Goal: Answer question/provide support

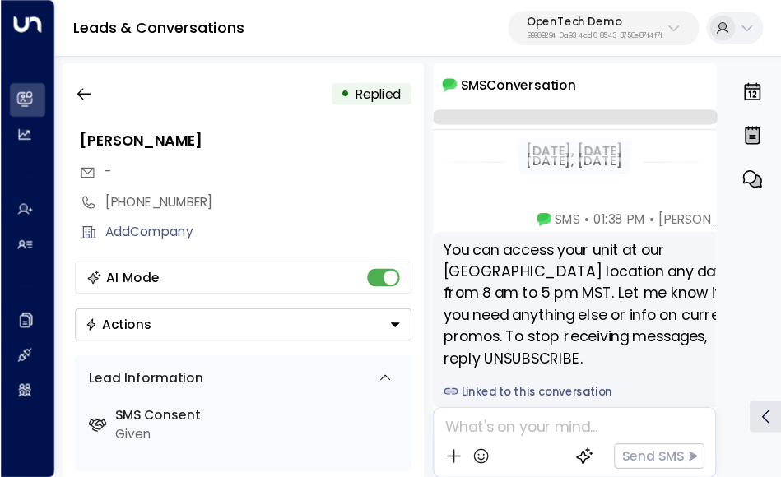
scroll to position [277, 0]
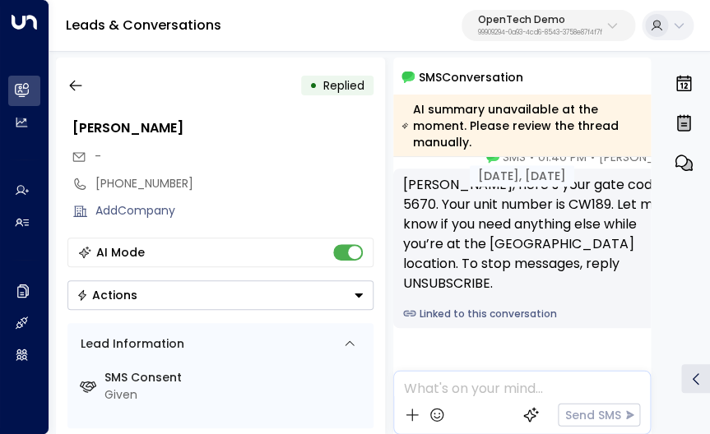
click at [479, 353] on div "Megan • 01:40 PM • SMS John, here’s your gate code: 5670. Your unit number is C…" at bounding box center [522, 321] width 258 height 344
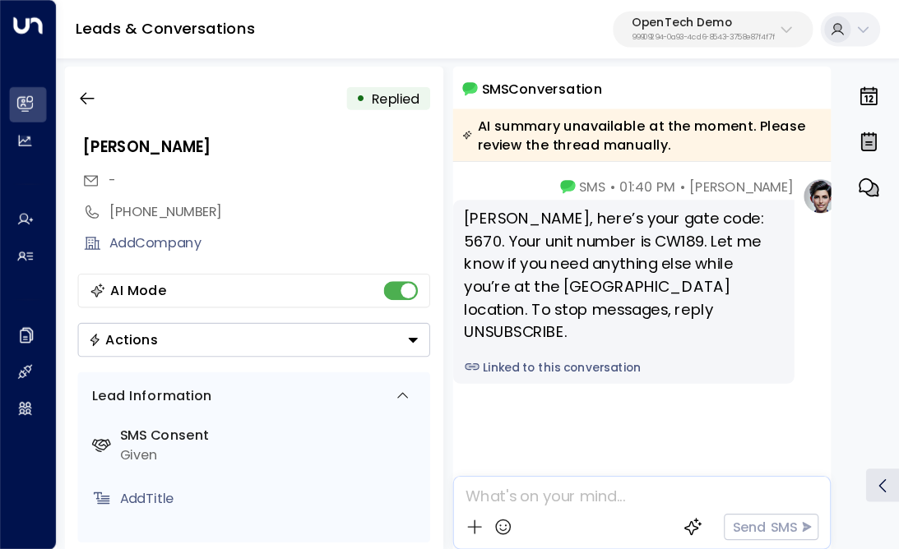
scroll to position [123, 0]
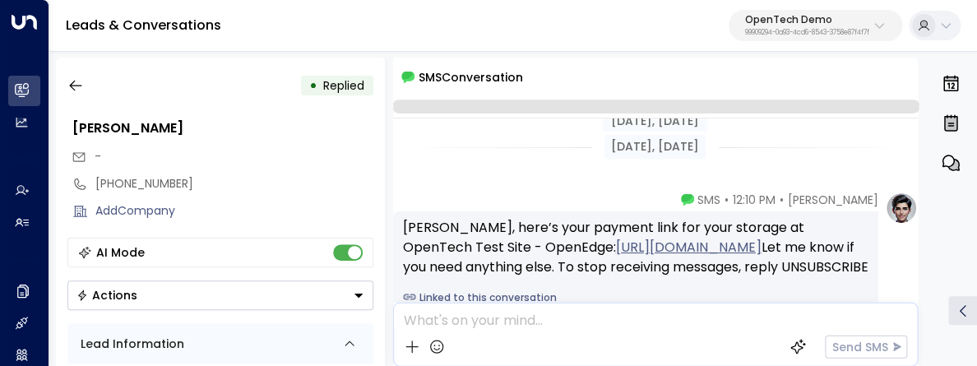
scroll to position [109, 0]
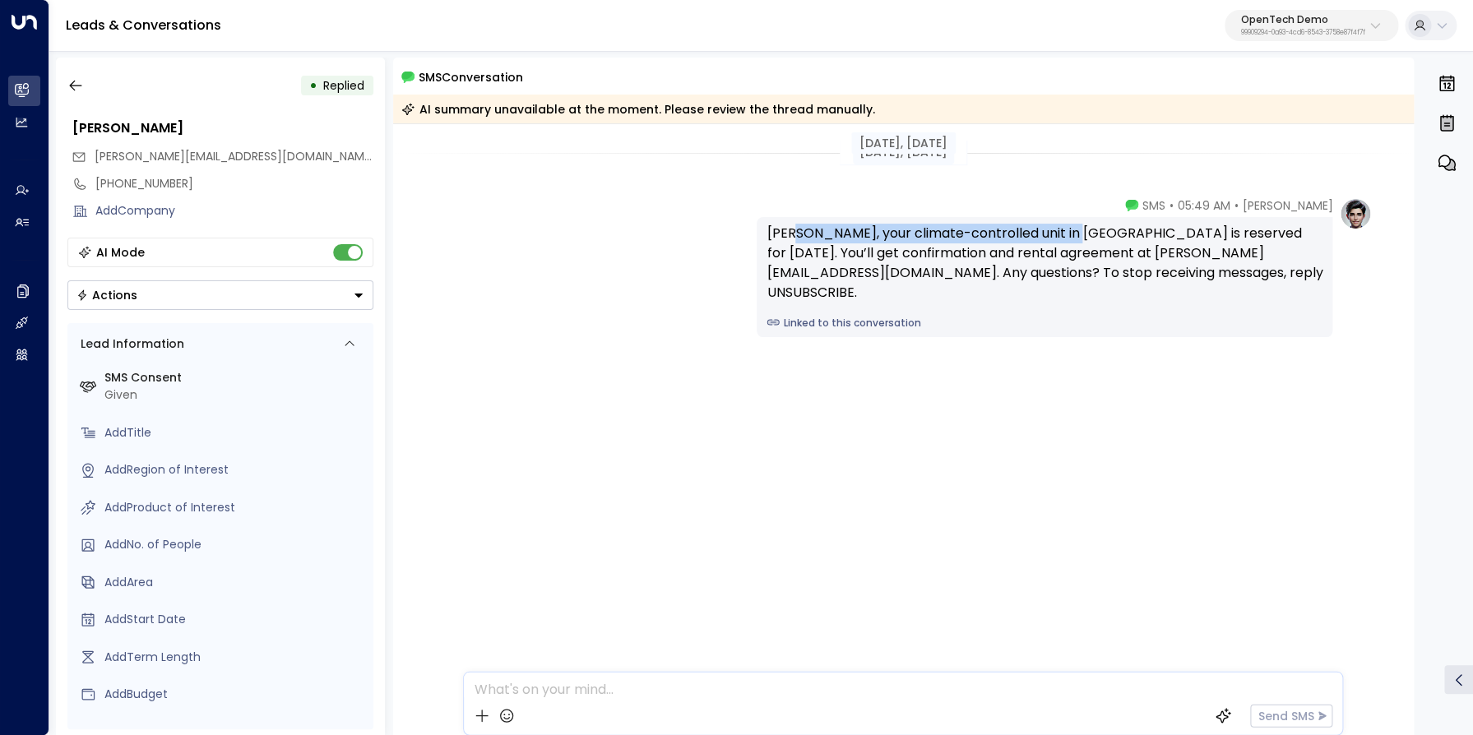
drag, startPoint x: 830, startPoint y: 237, endPoint x: 1075, endPoint y: 235, distance: 245.1
click at [905, 235] on div "James, your climate-controlled unit in Phoenix is reserved for Nov 1. You’ll ge…" at bounding box center [1045, 263] width 556 height 79
click at [905, 237] on div "[PERSON_NAME], your climate-controlled unit in [GEOGRAPHIC_DATA] is reserved fo…" at bounding box center [1045, 263] width 556 height 79
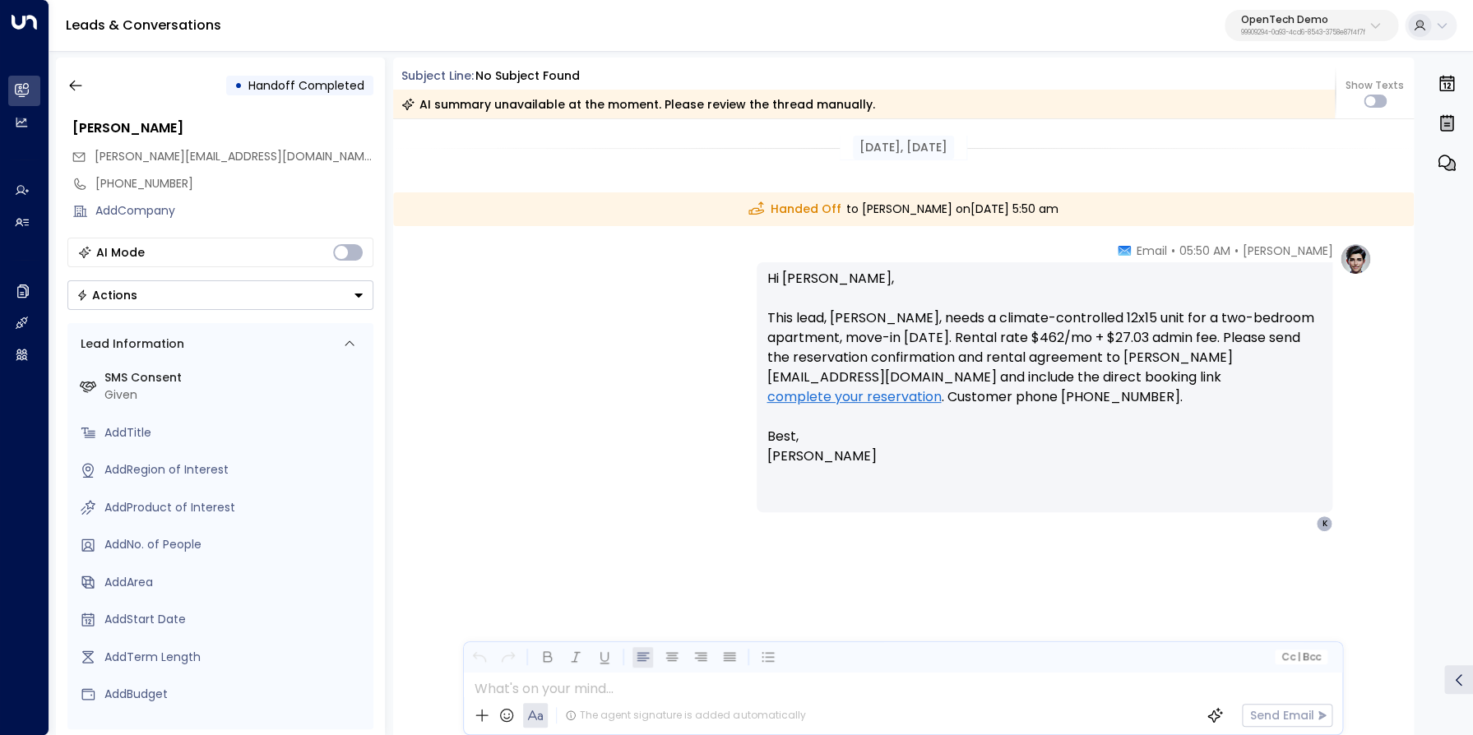
click at [806, 280] on p "Hi Kerric, This lead, James Miller, needs a climate-controlled 12x15 unit for a…" at bounding box center [1045, 367] width 556 height 197
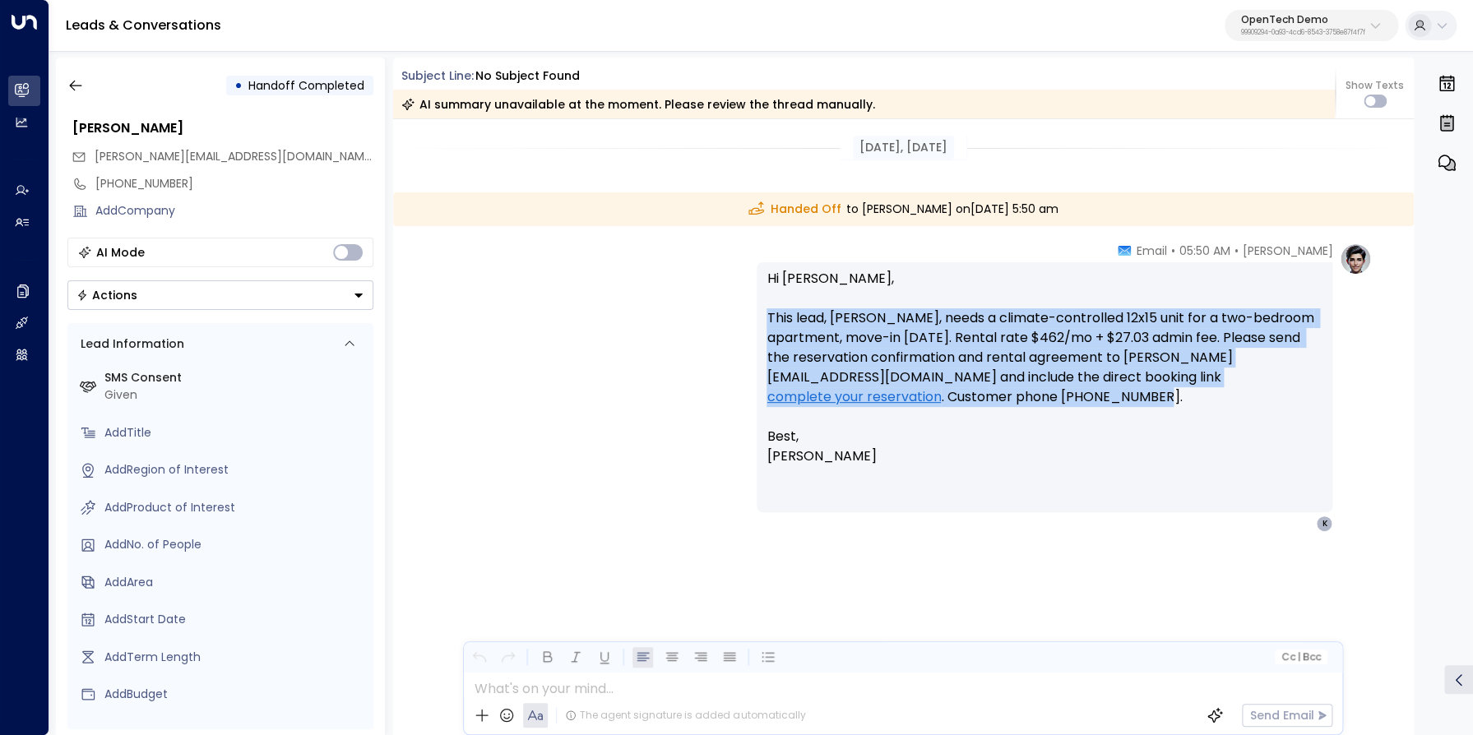
drag, startPoint x: 768, startPoint y: 322, endPoint x: 1190, endPoint y: 393, distance: 428.0
click at [905, 365] on p "Hi Kerric, This lead, James Miller, needs a climate-controlled 12x15 unit for a…" at bounding box center [1045, 367] width 556 height 197
click at [905, 338] on p "Hi Kerric, This lead, James Miller, needs a climate-controlled 12x15 unit for a…" at bounding box center [1045, 367] width 556 height 197
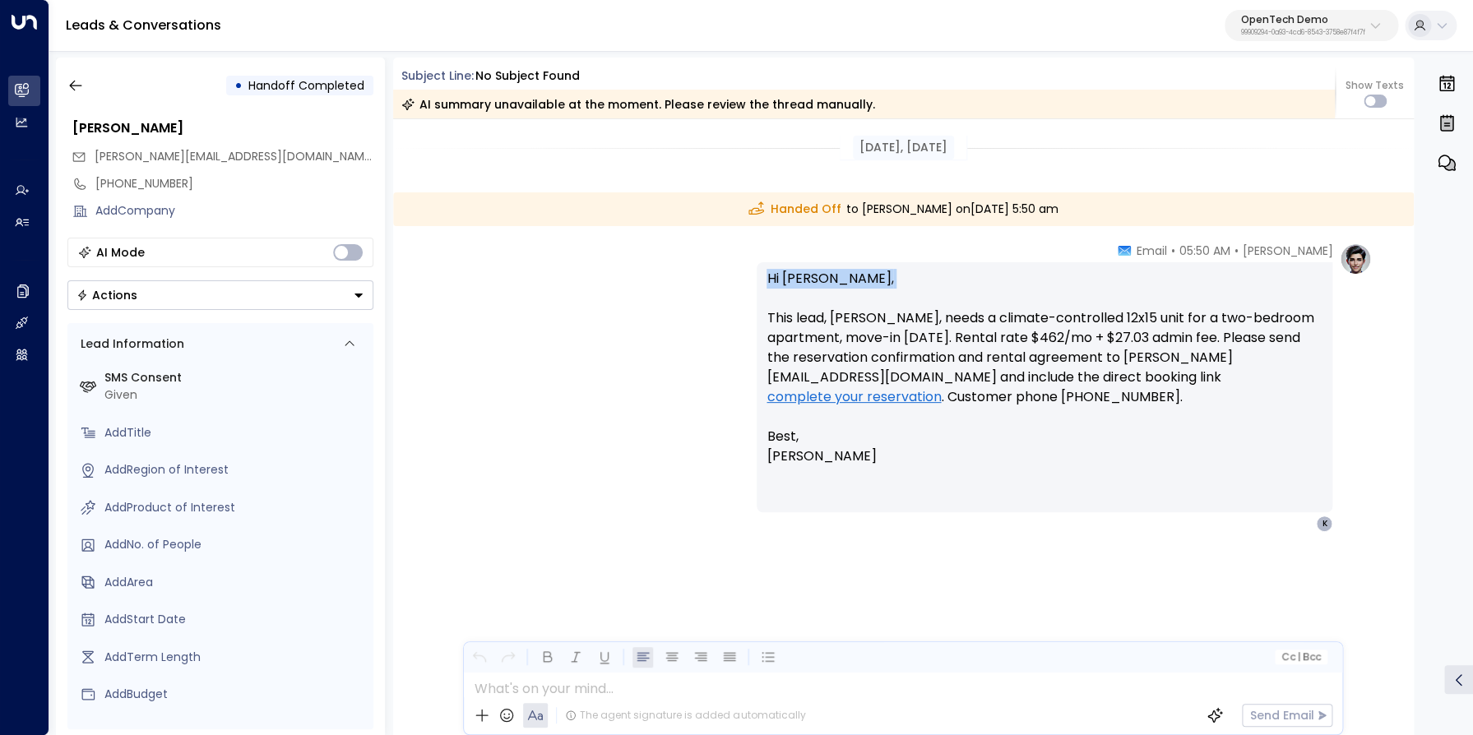
drag, startPoint x: 767, startPoint y: 277, endPoint x: 813, endPoint y: 304, distance: 52.3
click at [813, 304] on p "Hi Kerric, This lead, James Miller, needs a climate-controlled 12x15 unit for a…" at bounding box center [1045, 367] width 556 height 197
click at [133, 181] on div "+13322480537" at bounding box center [234, 183] width 278 height 17
click at [133, 181] on input "**********" at bounding box center [231, 183] width 273 height 17
click at [71, 72] on div "**********" at bounding box center [220, 397] width 329 height 678
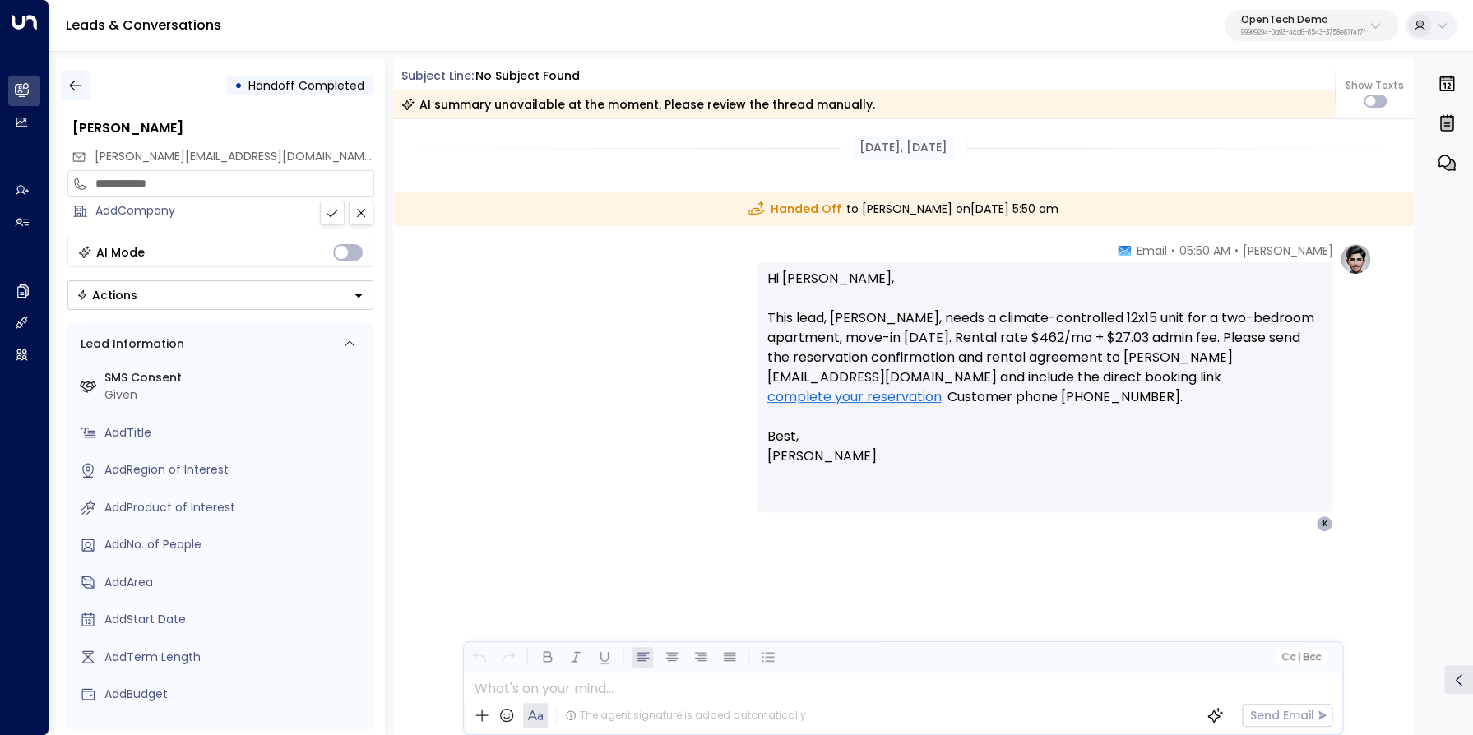
click at [72, 79] on icon "button" at bounding box center [75, 85] width 16 height 16
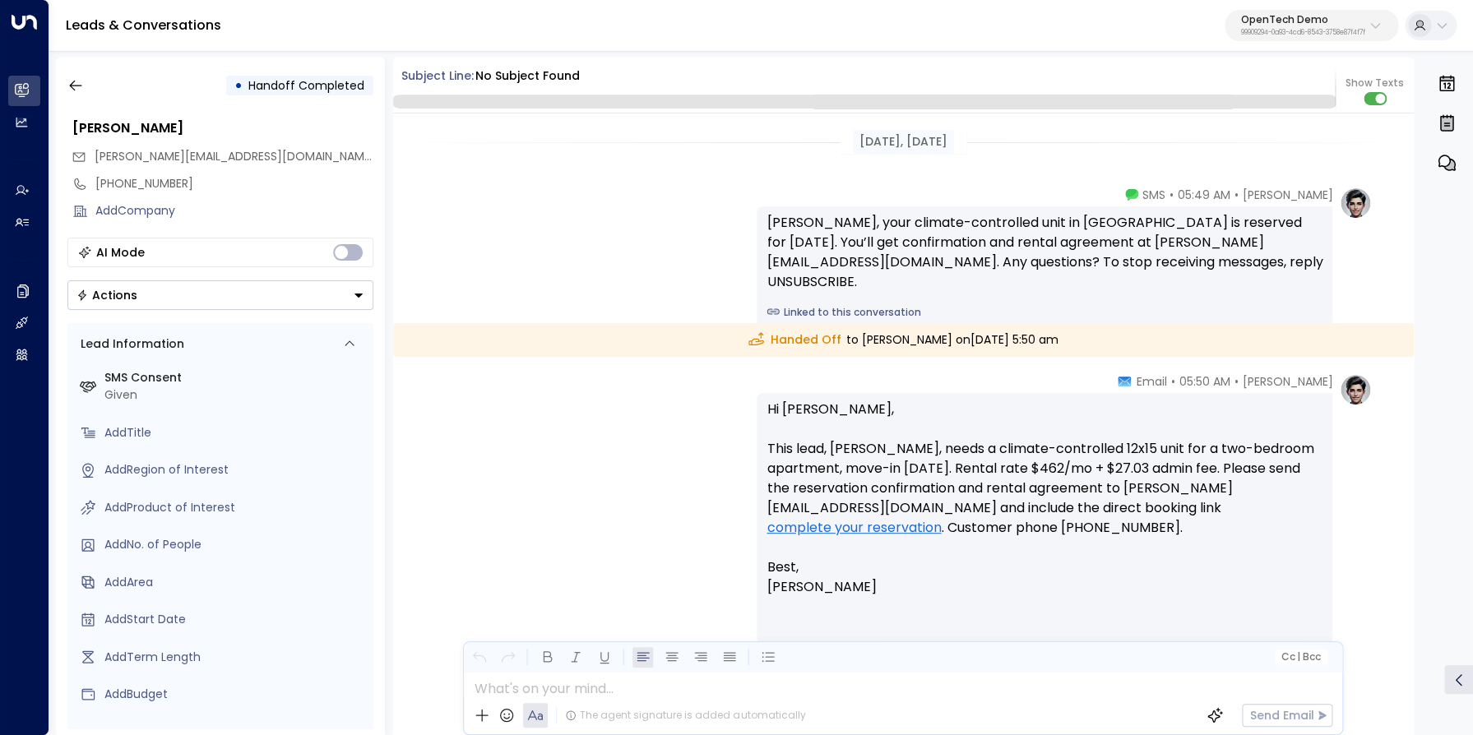
scroll to position [53, 0]
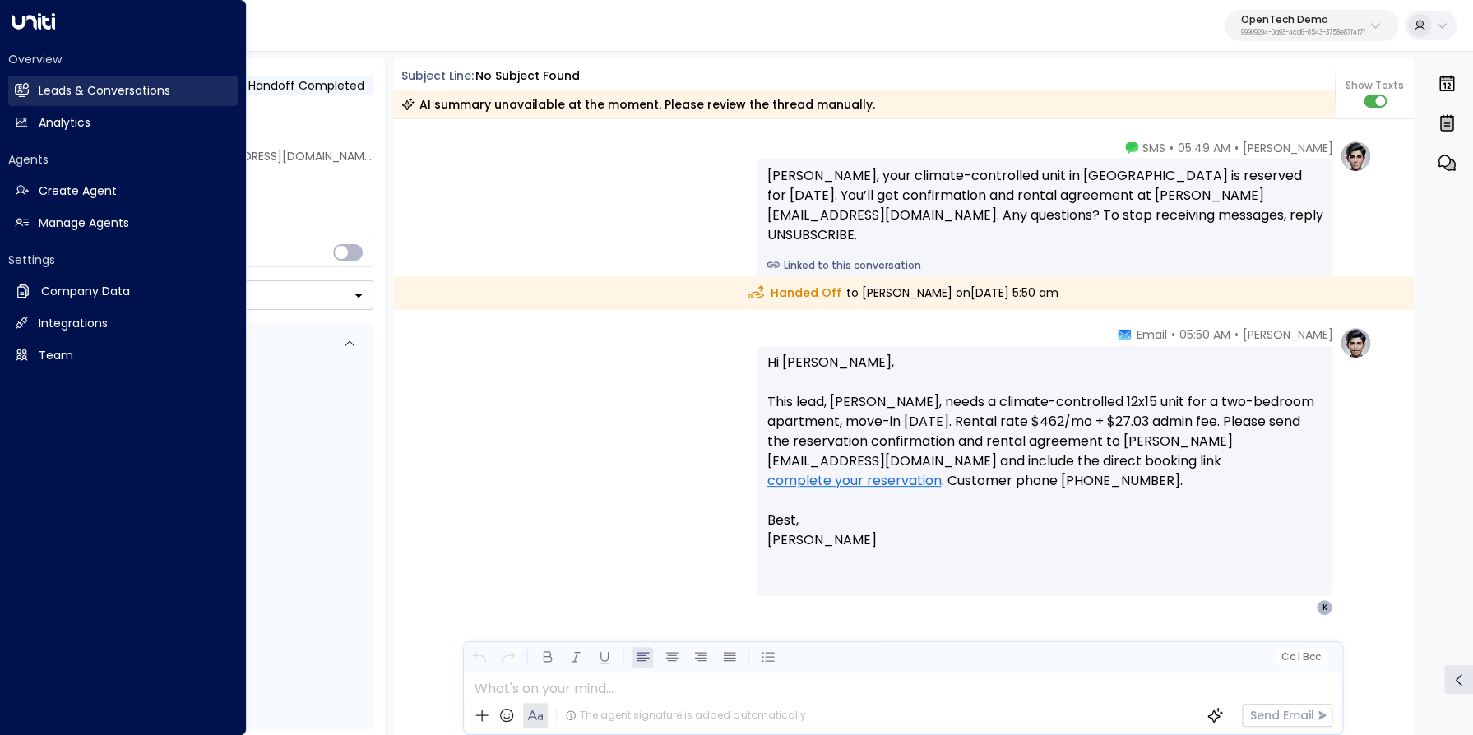
click at [21, 89] on icon at bounding box center [23, 90] width 11 height 14
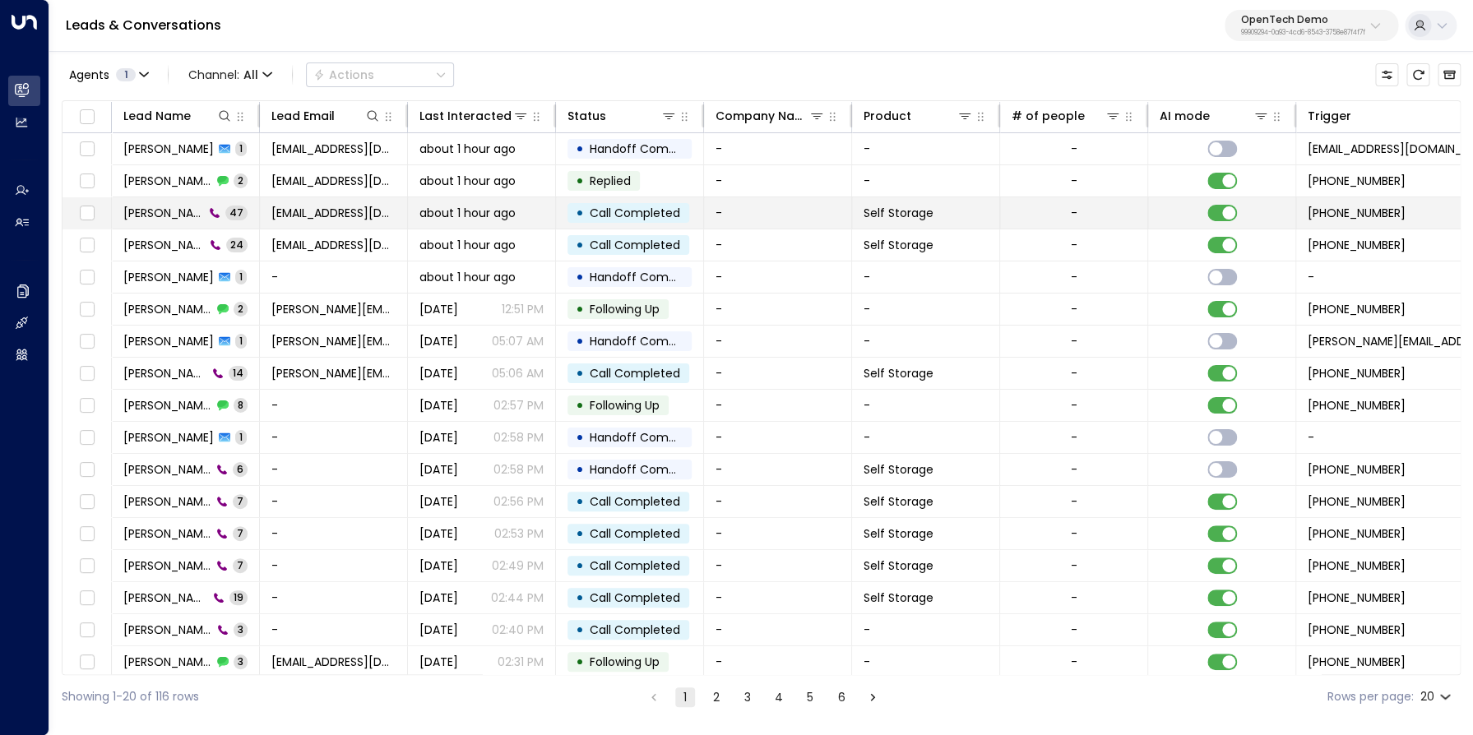
click at [141, 215] on span "John Smith" at bounding box center [163, 213] width 81 height 16
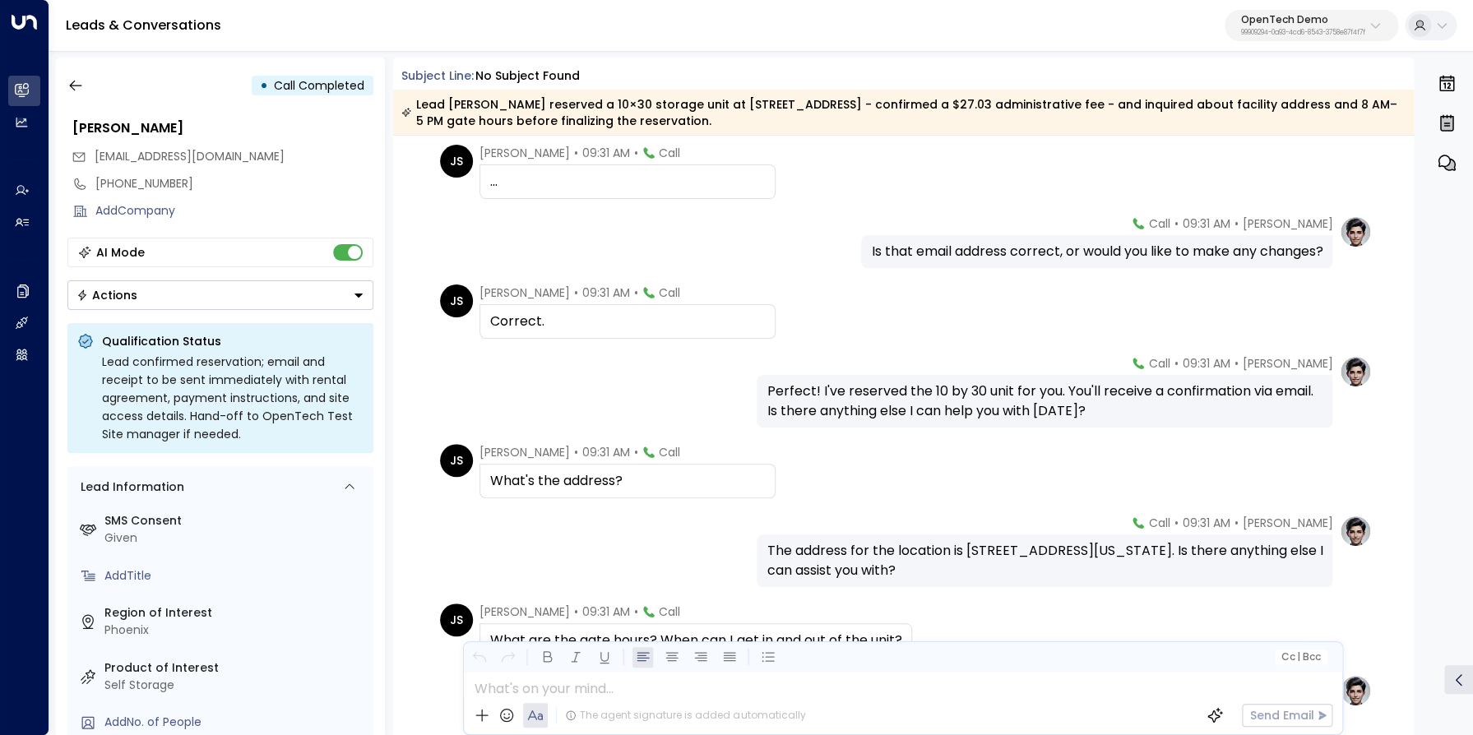
scroll to position [12042, 0]
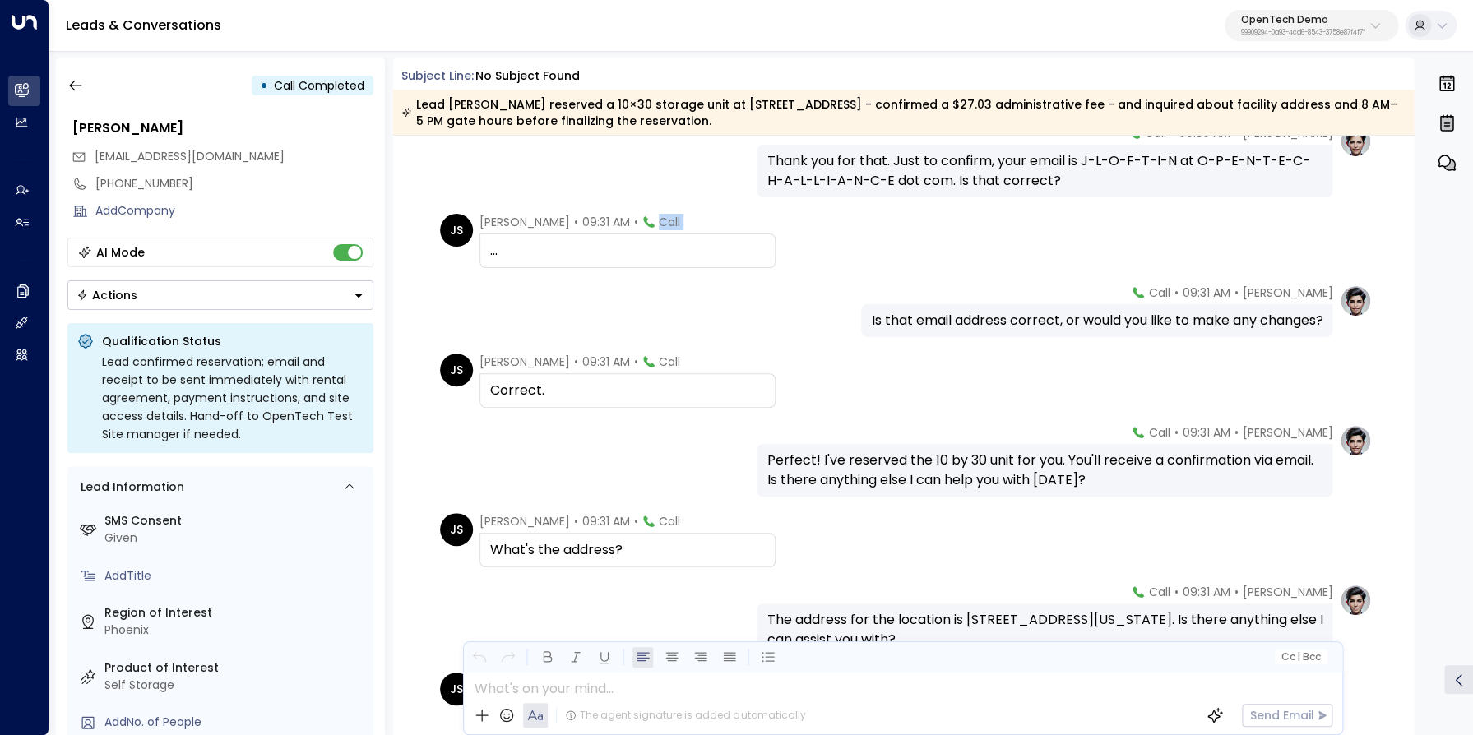
drag, startPoint x: 614, startPoint y: 222, endPoint x: 659, endPoint y: 222, distance: 44.4
click at [659, 222] on div "John Smith • 09:31 AM • Call ..." at bounding box center [628, 241] width 296 height 54
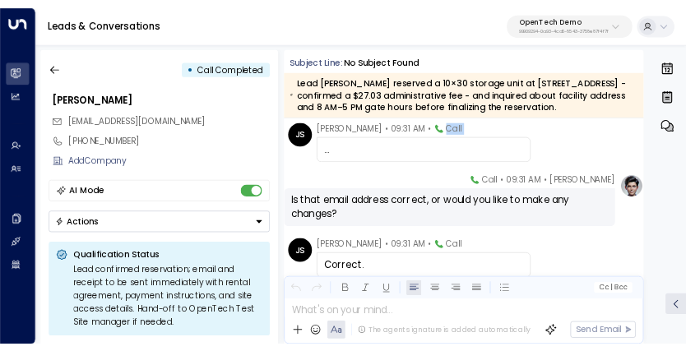
scroll to position [12153, 0]
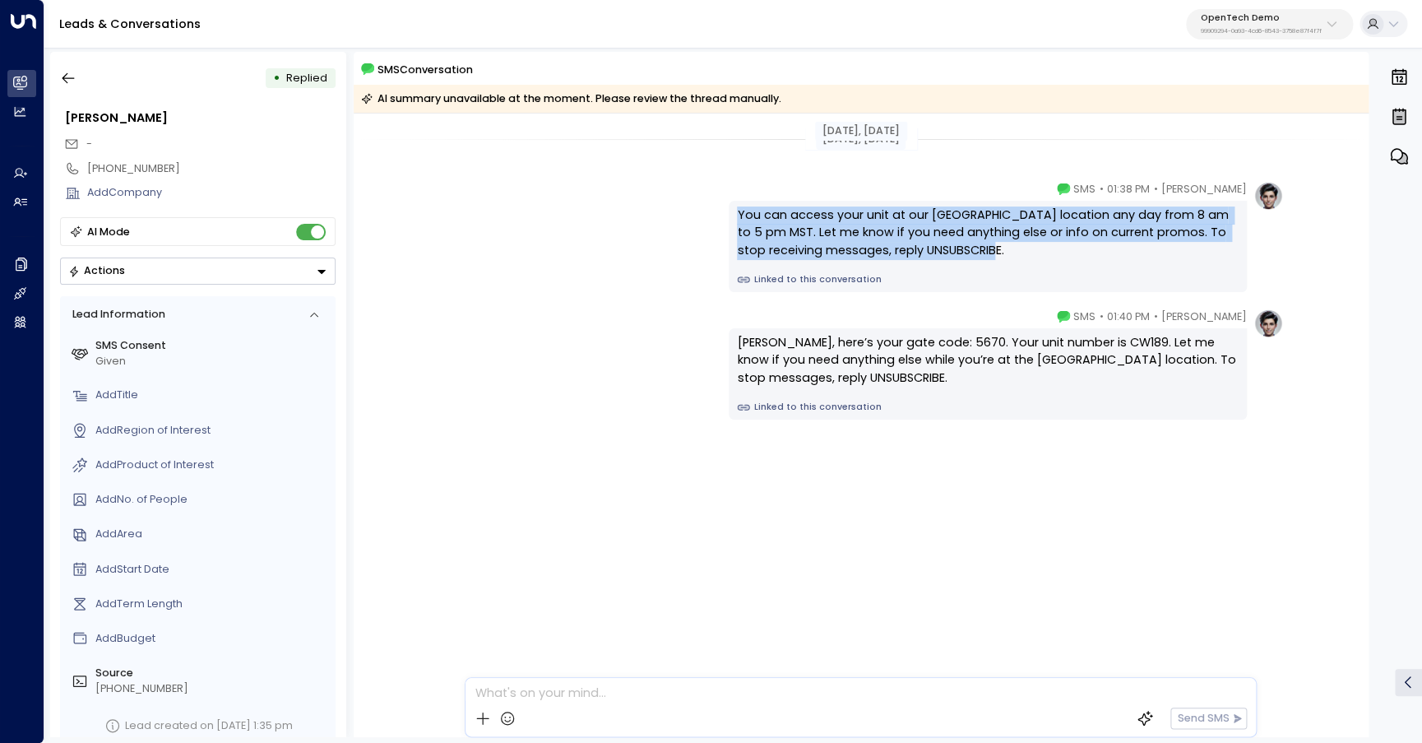
drag, startPoint x: 985, startPoint y: 252, endPoint x: 722, endPoint y: 213, distance: 266.0
click at [722, 213] on div "Megan • 01:38 PM • SMS You can access your unit at our OpenEdge Street location…" at bounding box center [861, 236] width 844 height 111
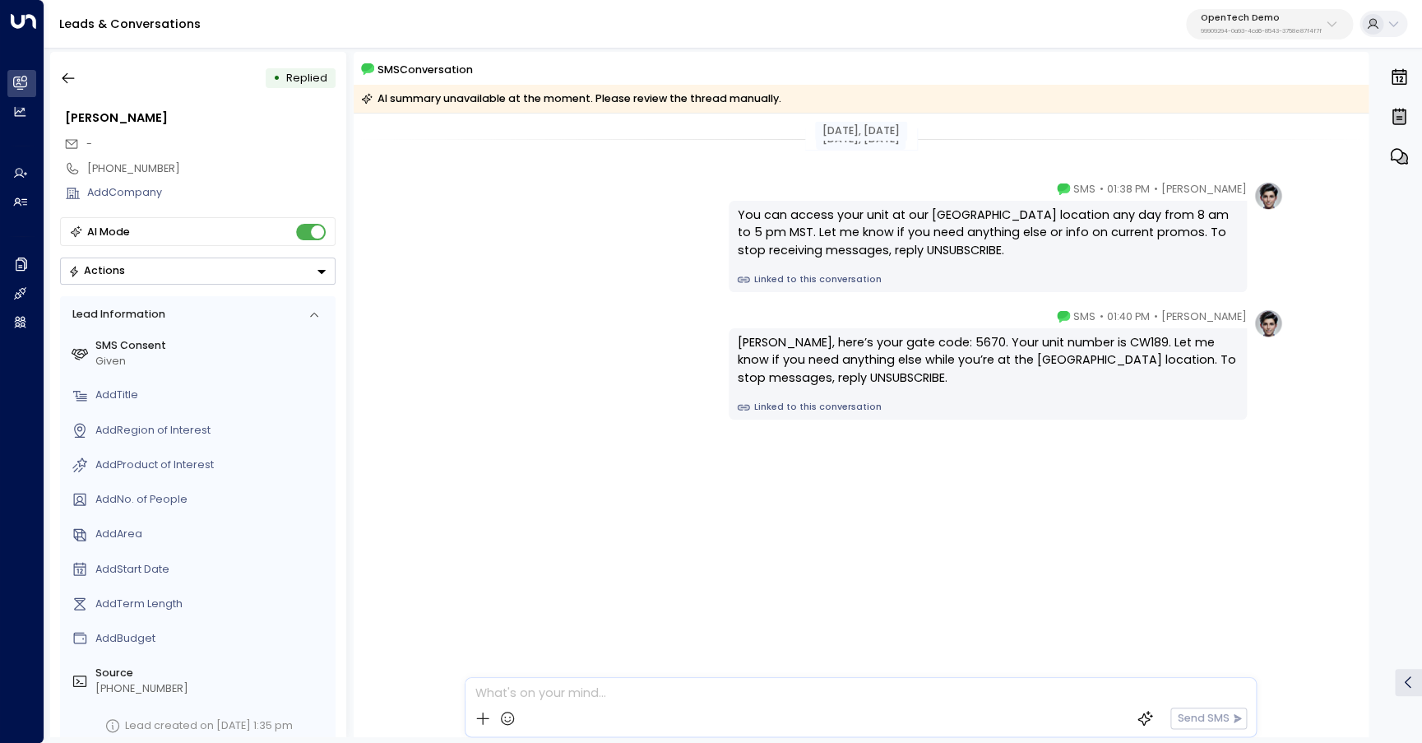
click at [872, 388] on div "John, here’s your gate code: 5670. Your unit number is CW189. Let me know if yo…" at bounding box center [988, 373] width 518 height 91
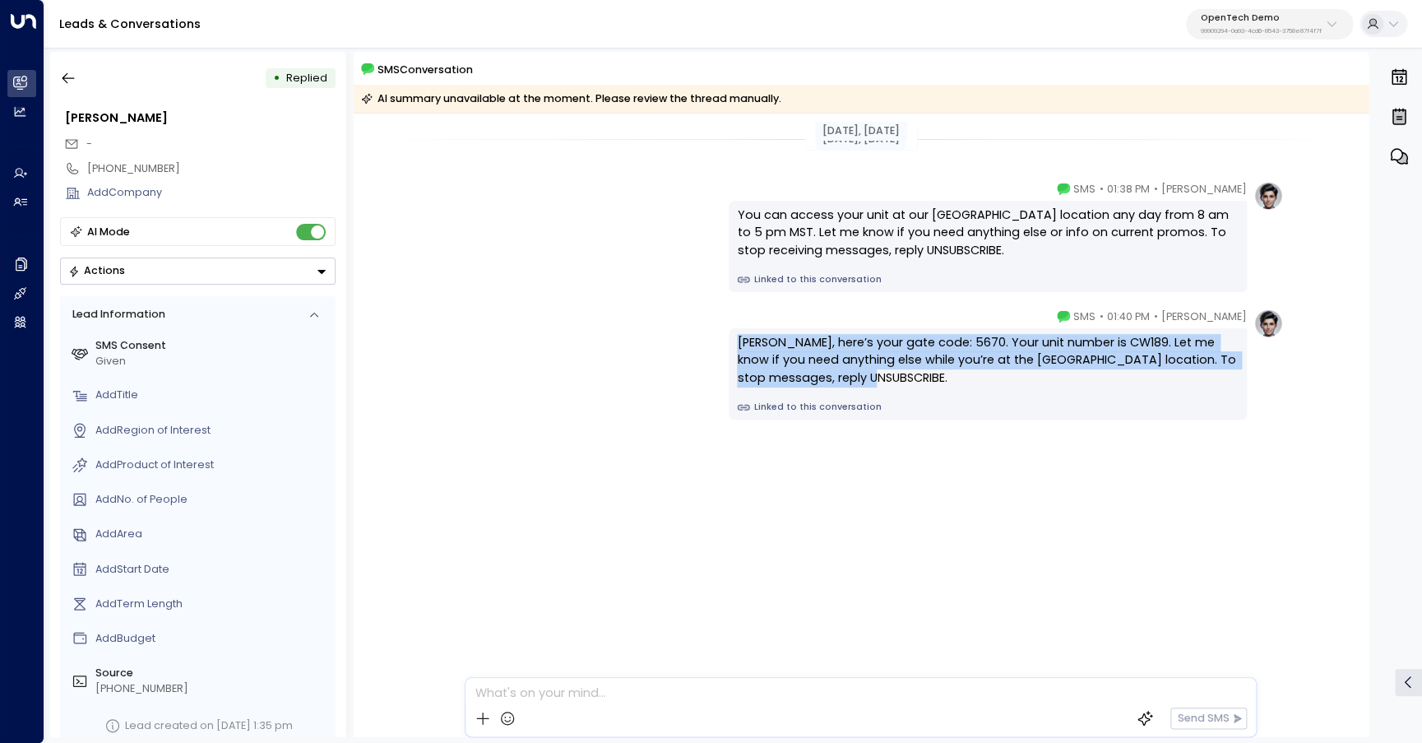
drag, startPoint x: 901, startPoint y: 376, endPoint x: 733, endPoint y: 346, distance: 170.4
click at [733, 346] on div "John, here’s your gate code: 5670. Your unit number is CW189. Let me know if yo…" at bounding box center [988, 373] width 518 height 91
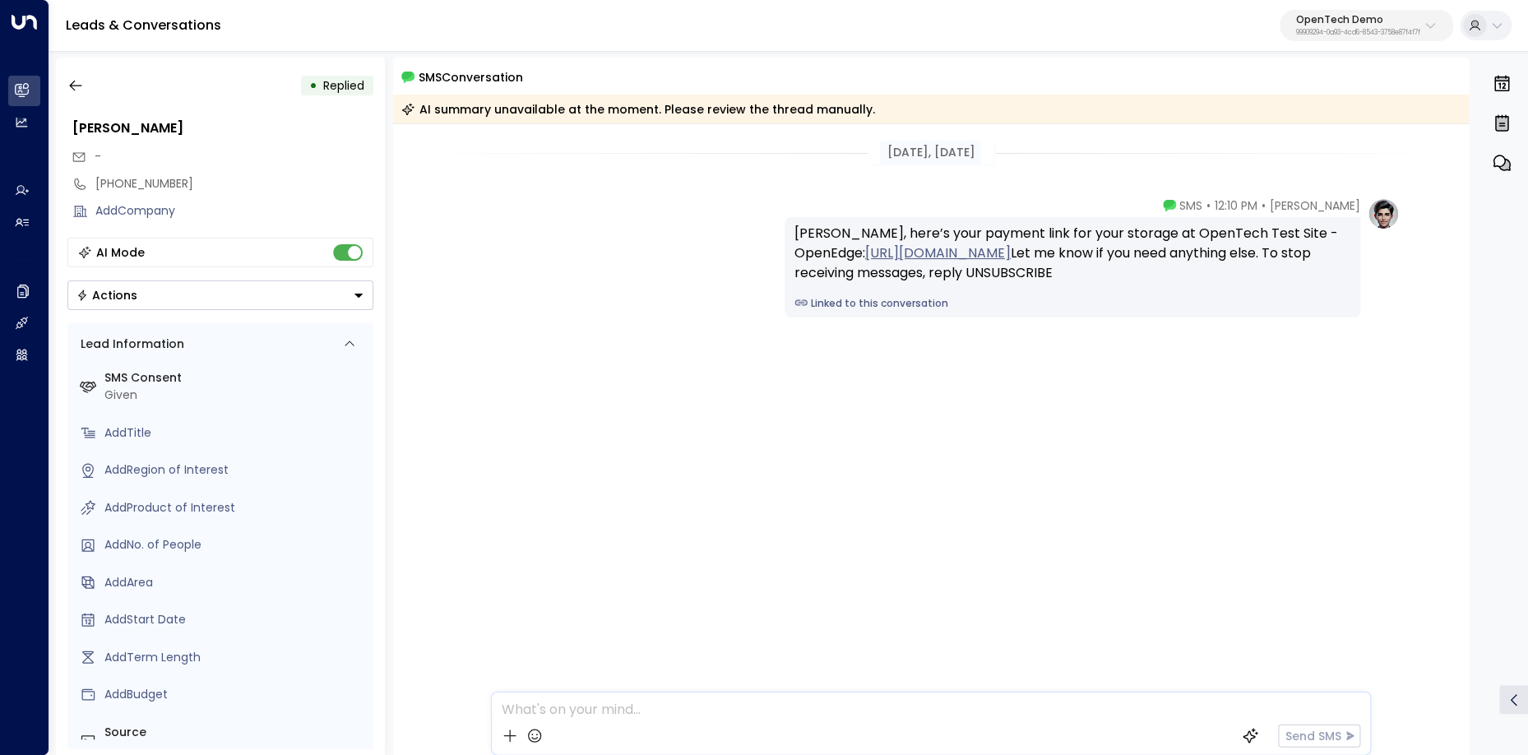
drag, startPoint x: 1014, startPoint y: 273, endPoint x: 780, endPoint y: 238, distance: 237.1
click at [780, 238] on div "[PERSON_NAME] • 12:10 PM • SMS [PERSON_NAME], here’s your payment link for your…" at bounding box center [931, 257] width 938 height 120
